Goal: Information Seeking & Learning: Learn about a topic

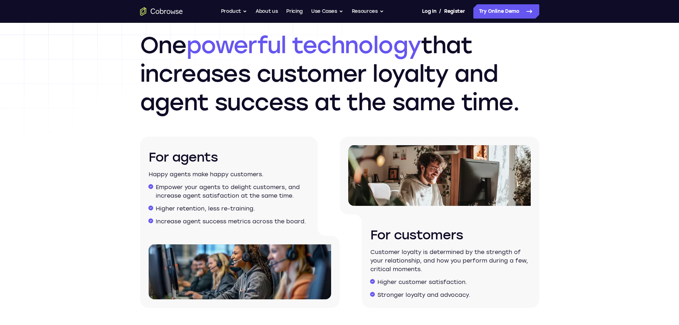
scroll to position [963, 0]
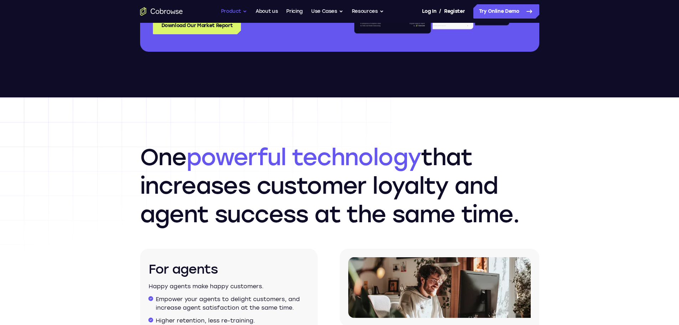
click at [238, 14] on button "Product" at bounding box center [234, 11] width 26 height 14
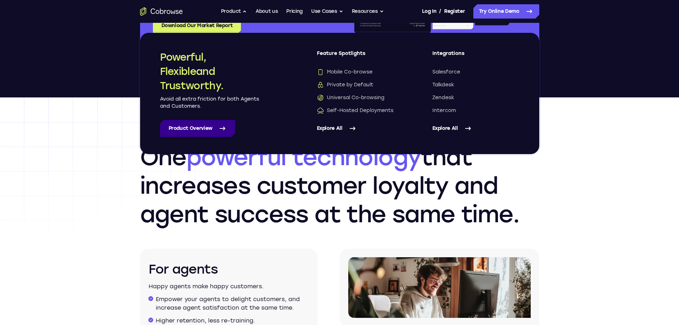
click at [222, 123] on link "Product Overview" at bounding box center [197, 128] width 75 height 17
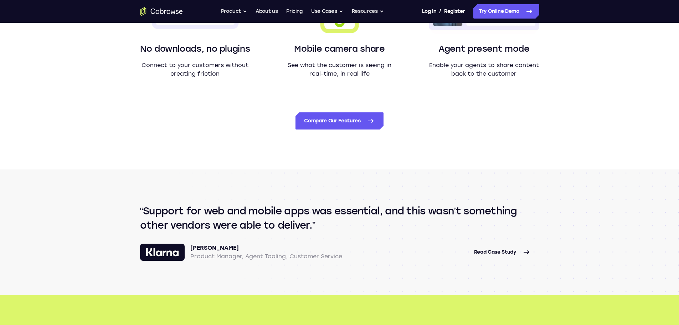
scroll to position [535, 0]
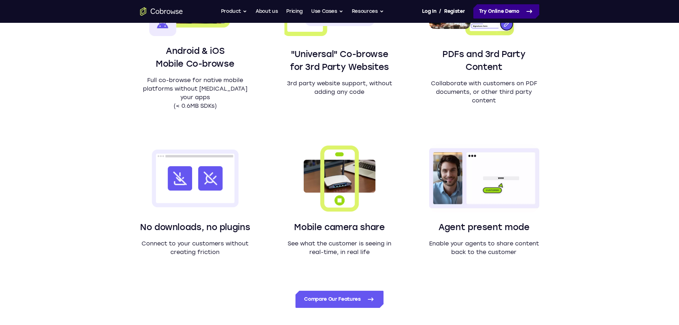
click at [497, 13] on link "Try Online Demo" at bounding box center [507, 11] width 66 height 14
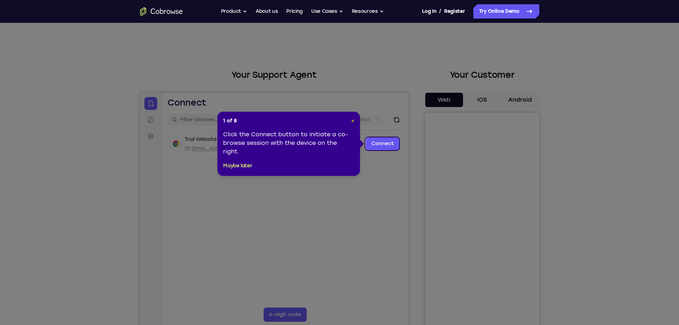
click at [352, 119] on span "×" at bounding box center [352, 121] width 3 height 6
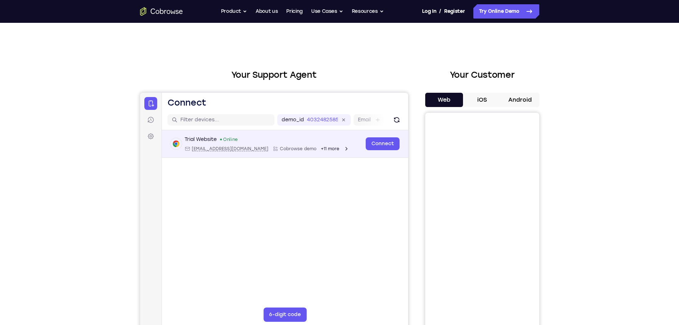
click at [321, 149] on span "+11 more" at bounding box center [330, 149] width 19 height 6
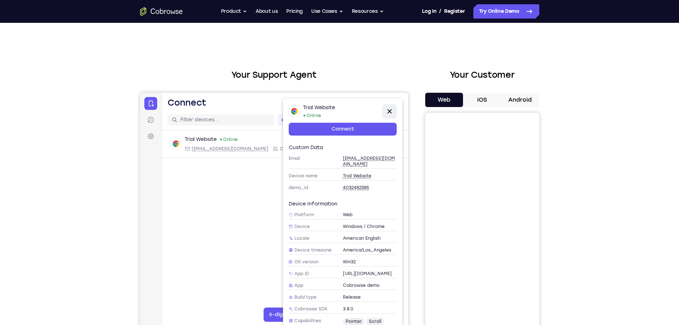
click at [394, 109] on button "Close" at bounding box center [389, 111] width 14 height 14
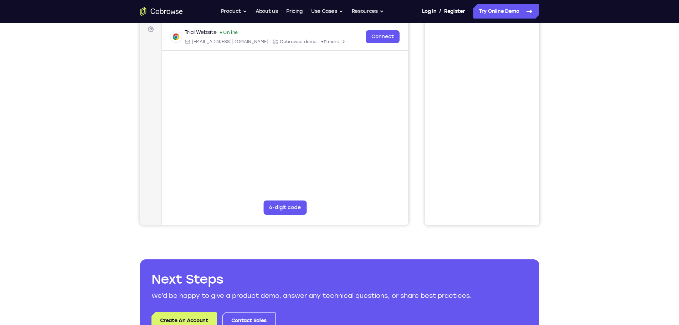
scroll to position [250, 0]
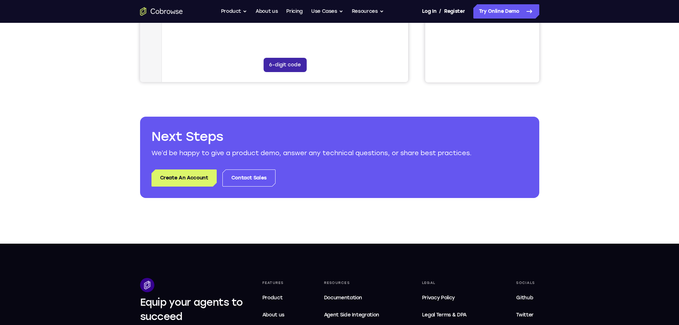
click at [286, 58] on button "6-digit code" at bounding box center [284, 65] width 43 height 14
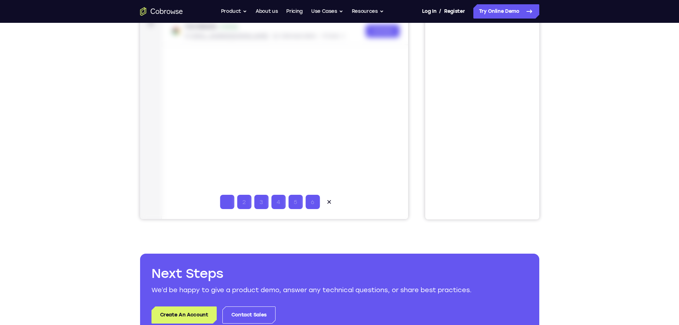
scroll to position [71, 0]
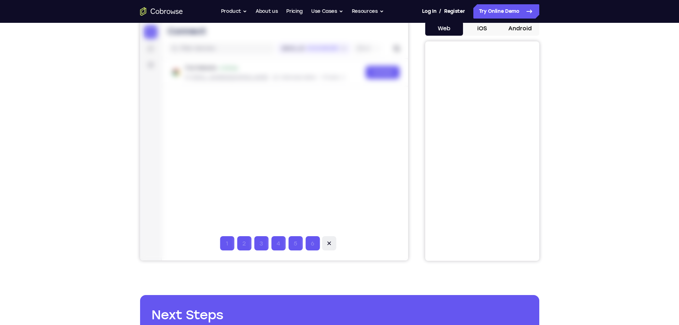
click at [331, 242] on icon at bounding box center [328, 243] width 7 height 7
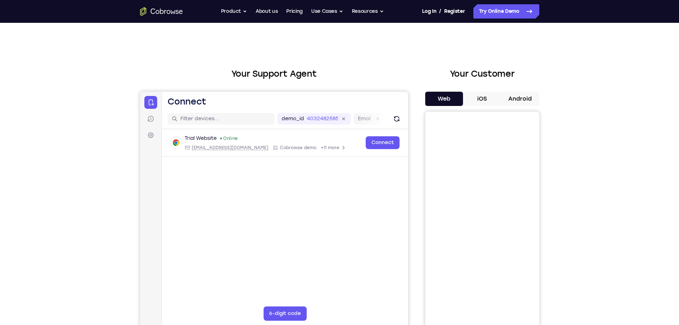
scroll to position [0, 0]
click at [320, 16] on button "Use Cases" at bounding box center [327, 11] width 32 height 14
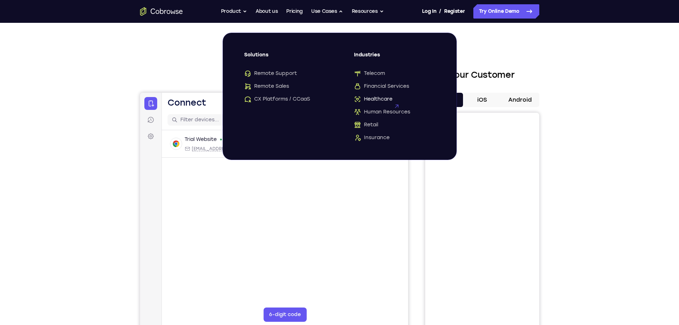
click at [373, 96] on span "Healthcare" at bounding box center [373, 99] width 39 height 7
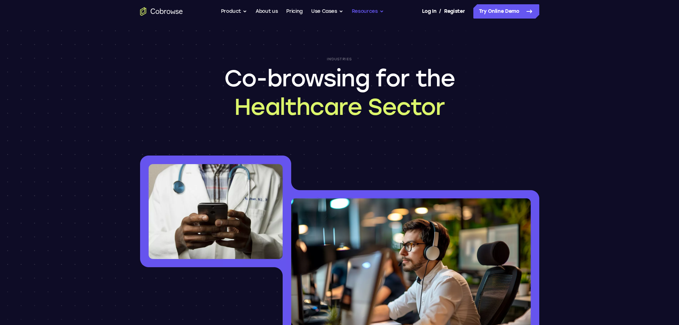
click at [367, 11] on button "Resources" at bounding box center [368, 11] width 32 height 14
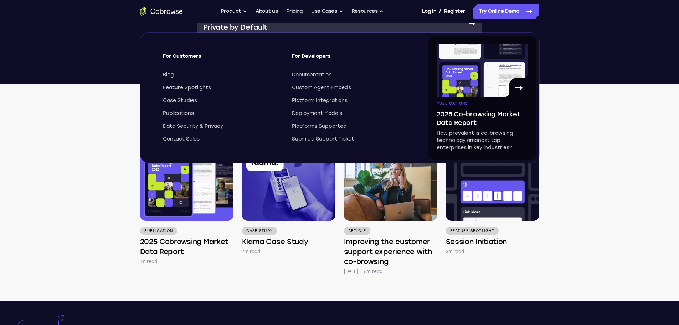
scroll to position [1534, 0]
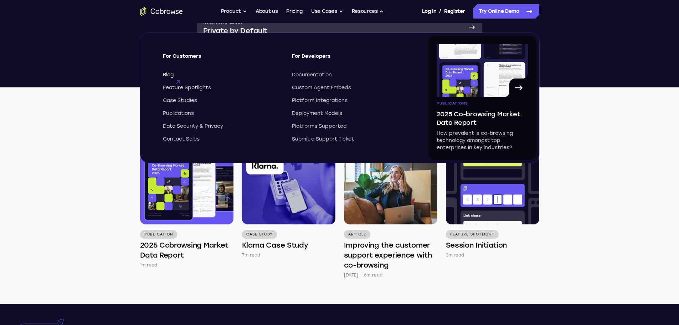
click at [173, 73] on span "Blog" at bounding box center [168, 74] width 11 height 7
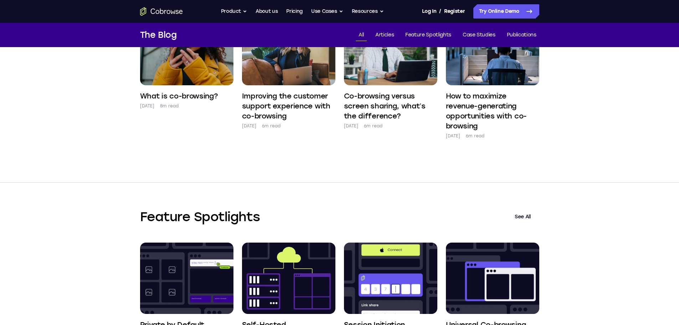
scroll to position [317, 0]
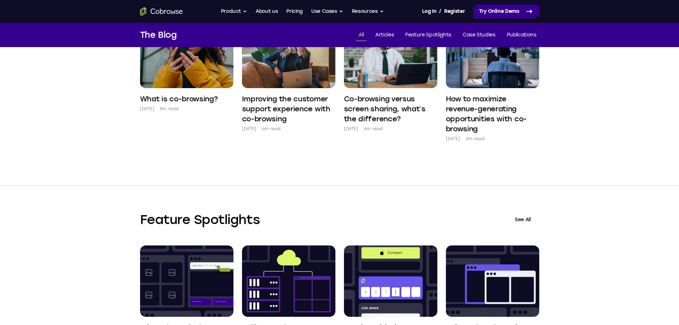
click at [504, 10] on link "Try Online Demo" at bounding box center [507, 11] width 66 height 14
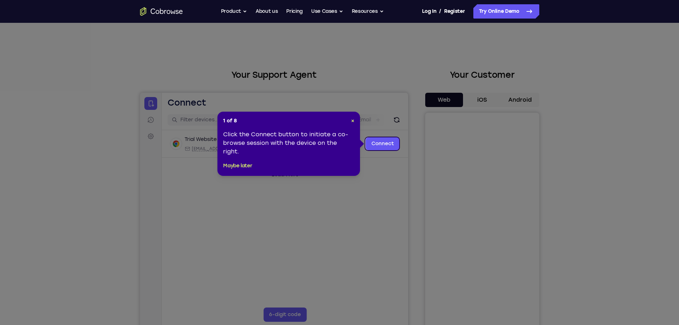
click at [478, 93] on icon at bounding box center [342, 162] width 685 height 325
click at [354, 119] on span "×" at bounding box center [352, 121] width 3 height 6
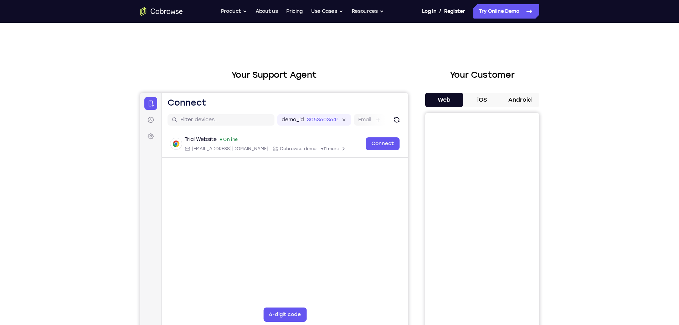
click at [487, 98] on button "iOS" at bounding box center [482, 100] width 38 height 14
click at [521, 99] on button "Android" at bounding box center [520, 100] width 38 height 14
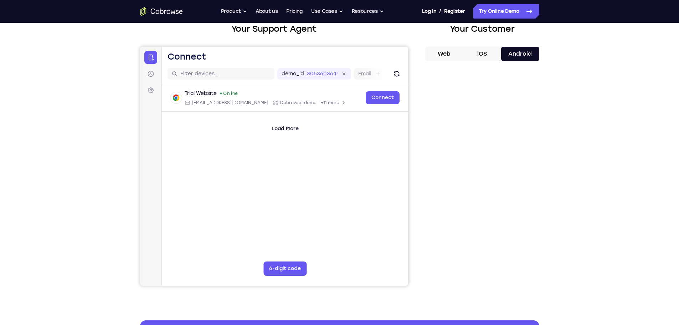
scroll to position [36, 0]
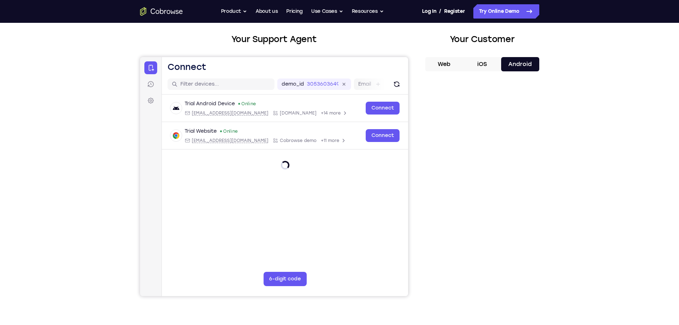
click at [483, 66] on button "iOS" at bounding box center [482, 64] width 38 height 14
click at [450, 60] on button "Web" at bounding box center [445, 64] width 38 height 14
click at [484, 57] on button "iOS" at bounding box center [482, 64] width 38 height 14
click at [518, 59] on button "Android" at bounding box center [520, 64] width 38 height 14
click at [240, 8] on button "Product" at bounding box center [234, 11] width 26 height 14
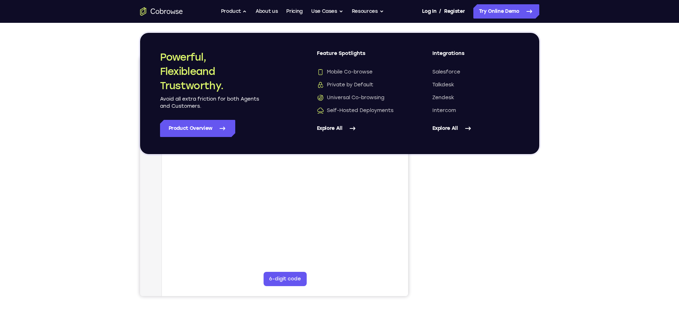
click at [339, 126] on link "Explore All" at bounding box center [360, 128] width 87 height 17
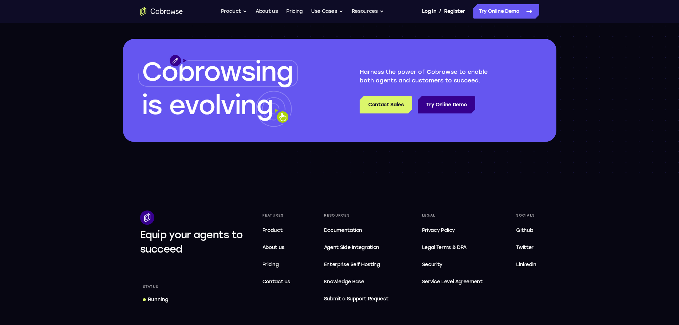
scroll to position [571, 0]
